Goal: Communication & Community: Share content

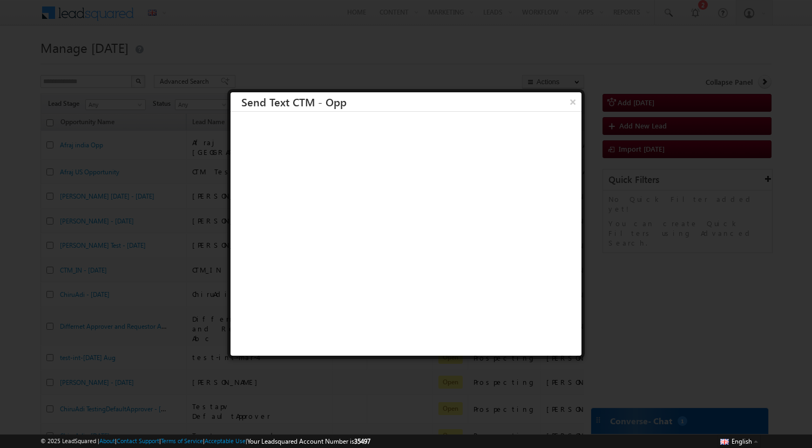
scroll to position [0, 35]
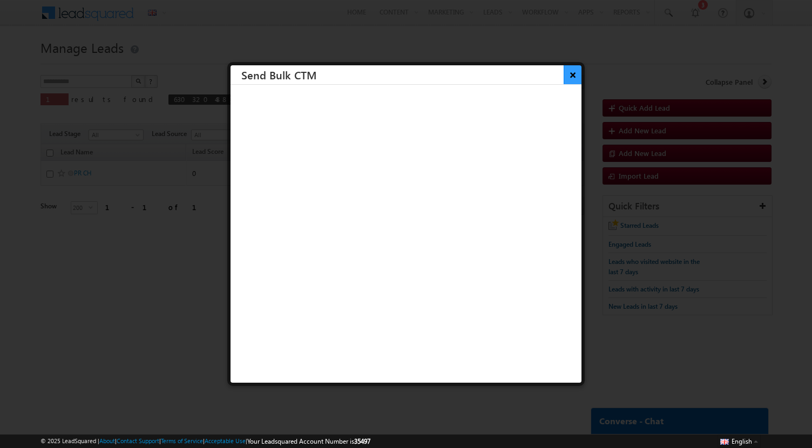
click at [568, 82] on button "×" at bounding box center [572, 74] width 18 height 19
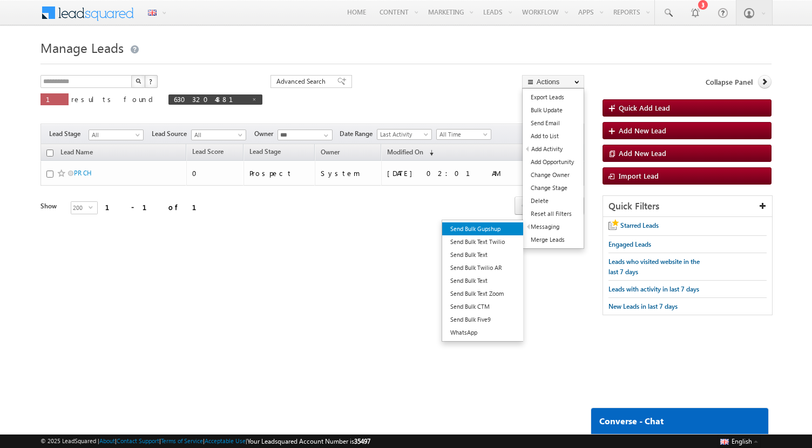
click at [492, 226] on link "Send Bulk Gupshup" at bounding box center [482, 228] width 81 height 13
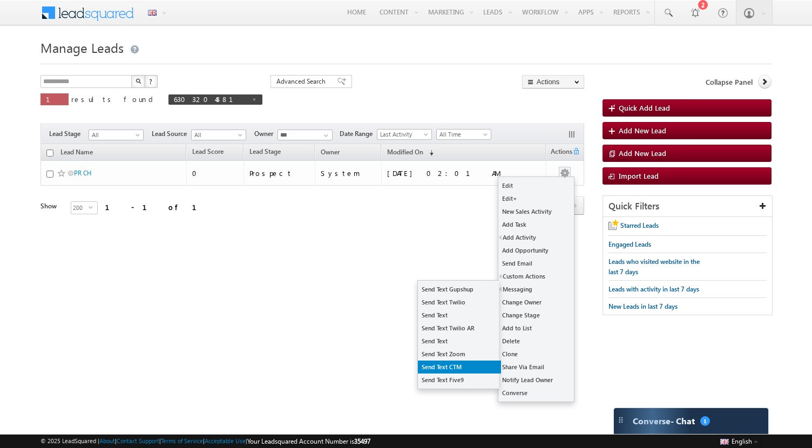
click at [441, 361] on link "Send Text CTM" at bounding box center [459, 366] width 83 height 13
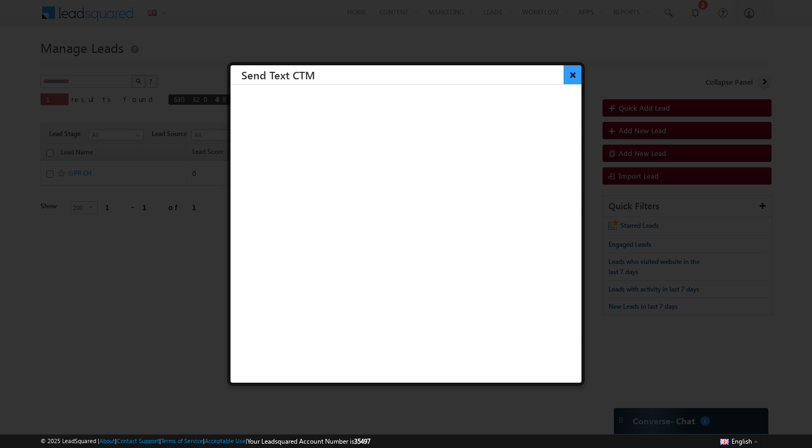
click at [575, 74] on button "×" at bounding box center [572, 74] width 18 height 19
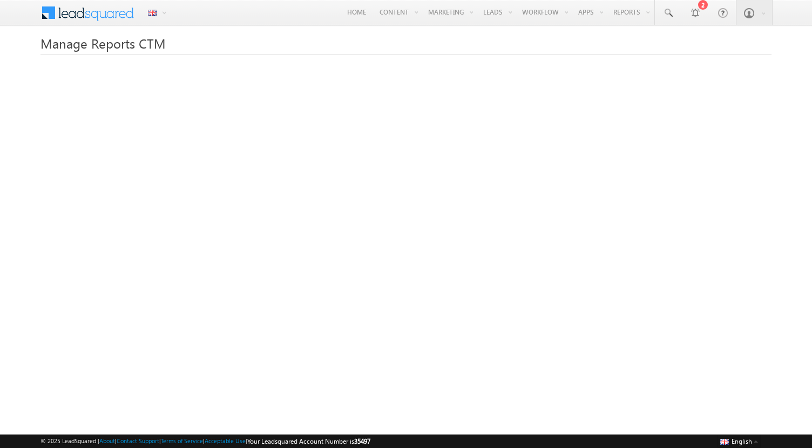
scroll to position [78, 0]
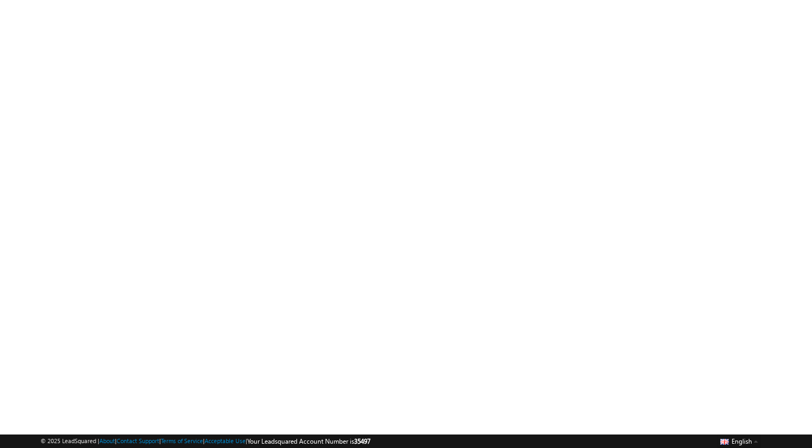
scroll to position [78, 0]
